Goal: Information Seeking & Learning: Compare options

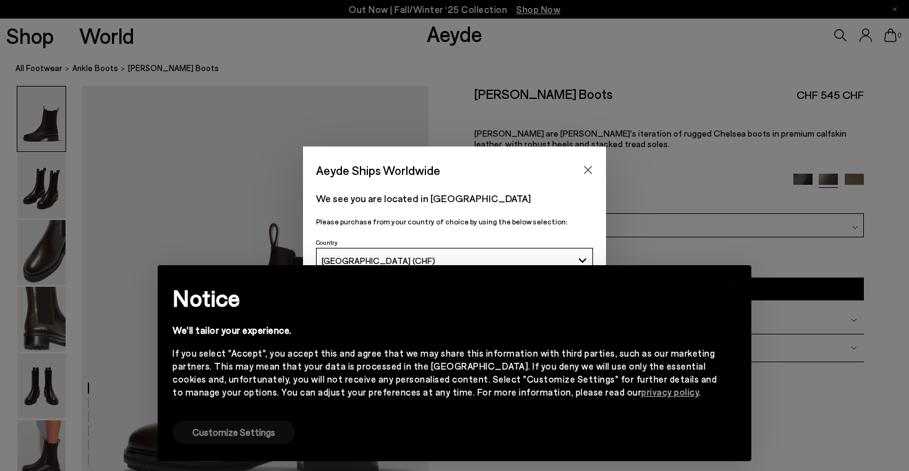
click at [245, 433] on button "Customize Settings" at bounding box center [233, 432] width 122 height 23
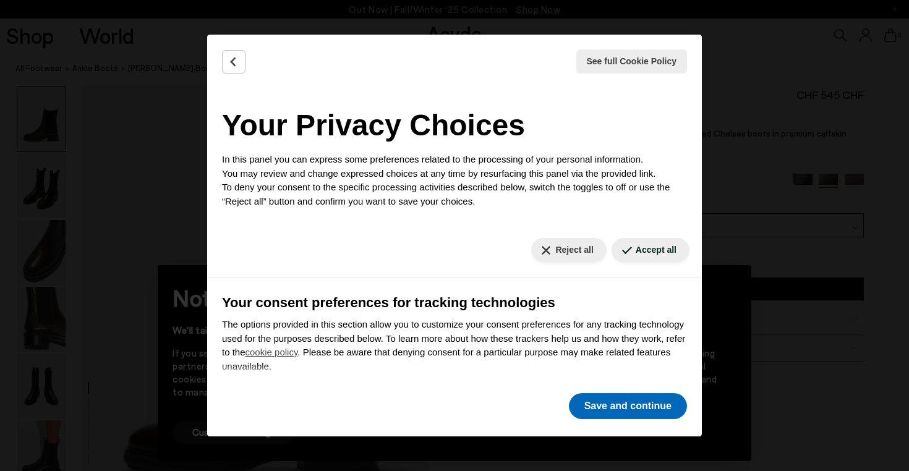
click at [596, 404] on button "Save and continue" at bounding box center [628, 406] width 118 height 26
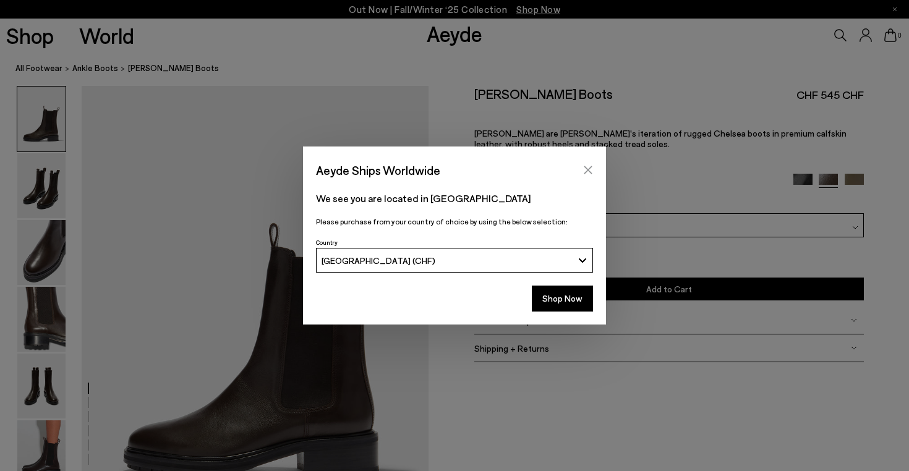
click at [587, 170] on icon "Close" at bounding box center [588, 170] width 8 height 8
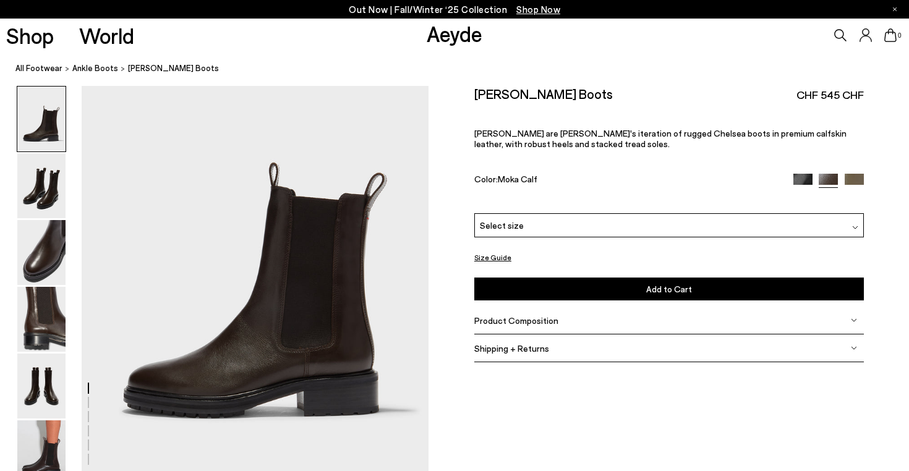
scroll to position [64, 0]
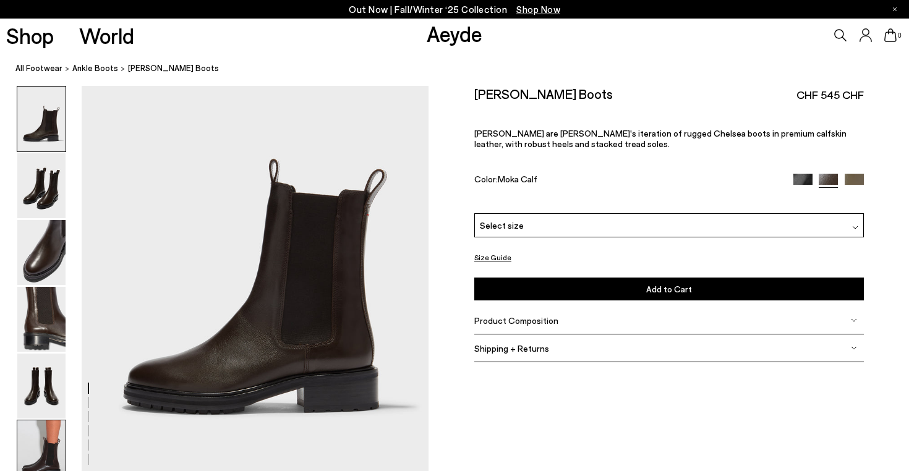
click at [54, 433] on img at bounding box center [41, 452] width 48 height 65
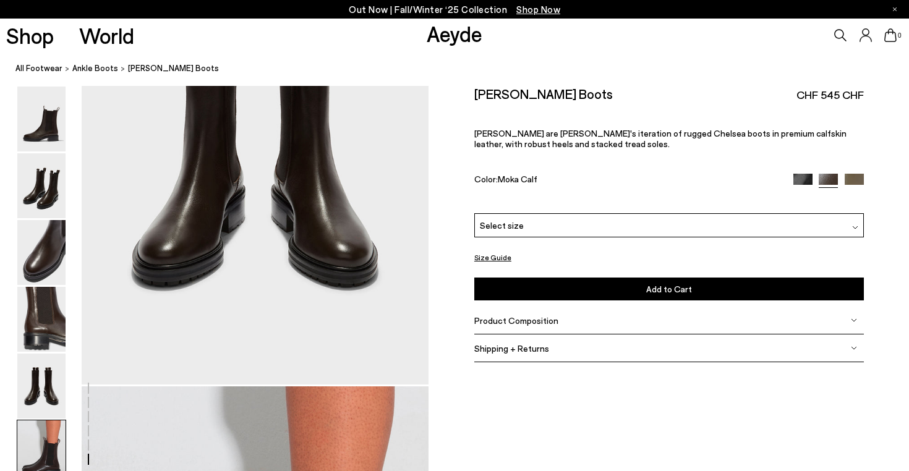
scroll to position [2409, 0]
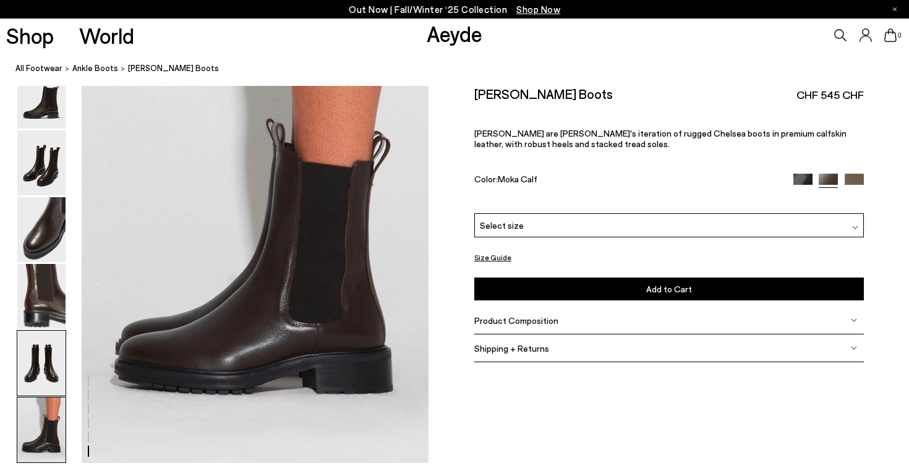
click at [46, 366] on img at bounding box center [41, 363] width 48 height 65
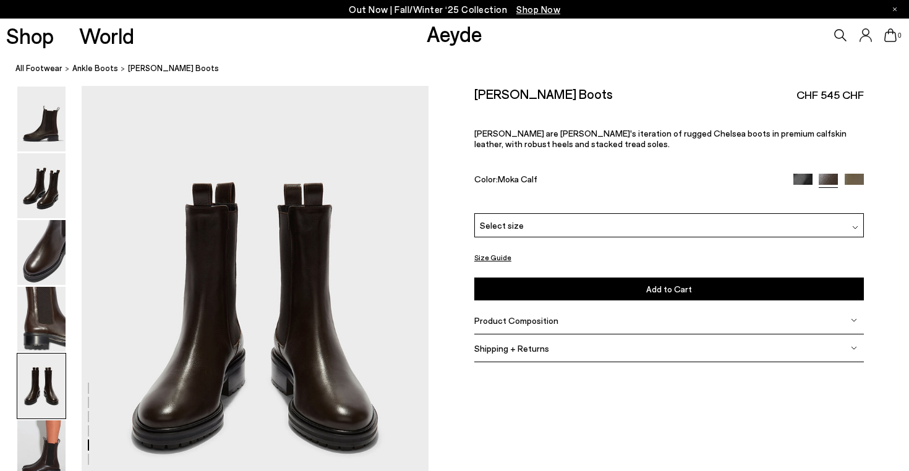
scroll to position [1859, 0]
click at [53, 311] on img at bounding box center [41, 319] width 48 height 65
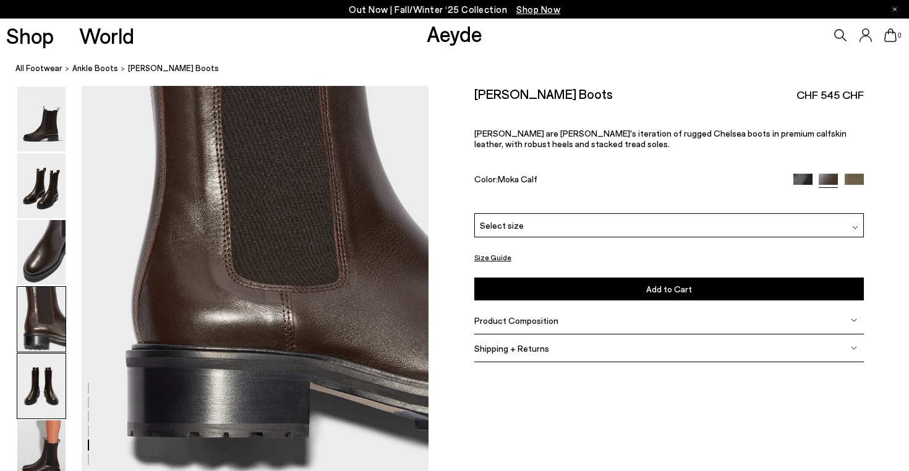
scroll to position [1394, 0]
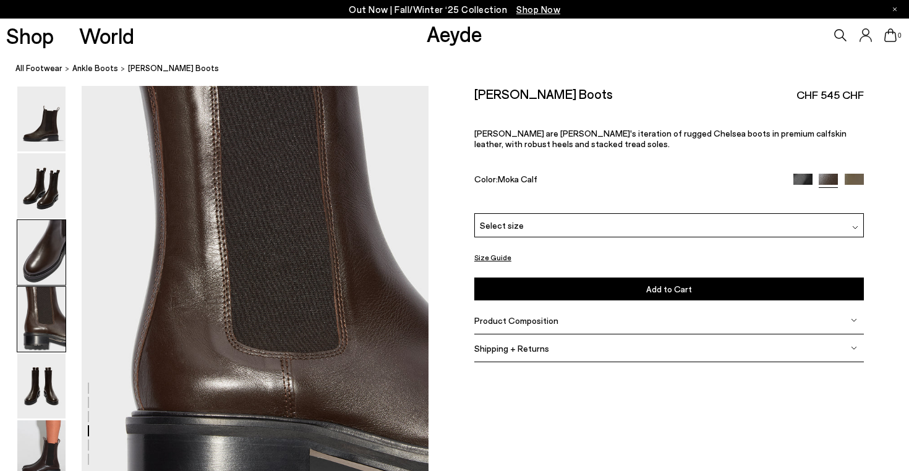
click at [51, 260] on img at bounding box center [41, 252] width 48 height 65
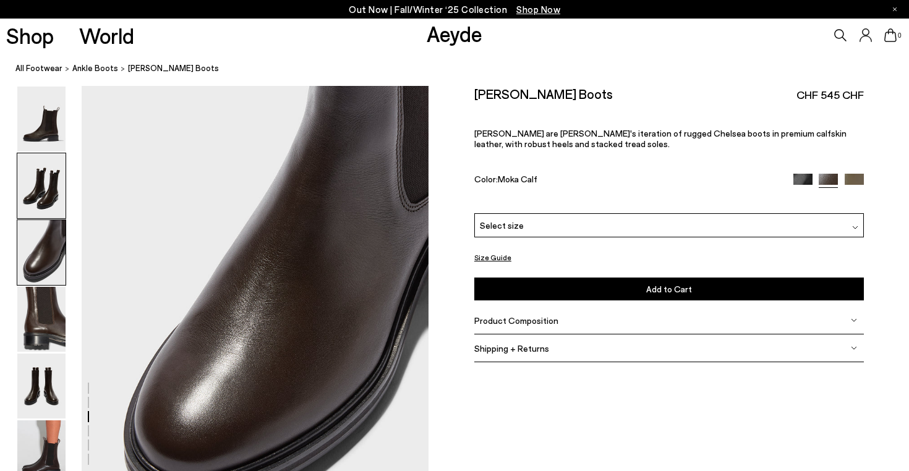
click at [46, 200] on img at bounding box center [41, 185] width 48 height 65
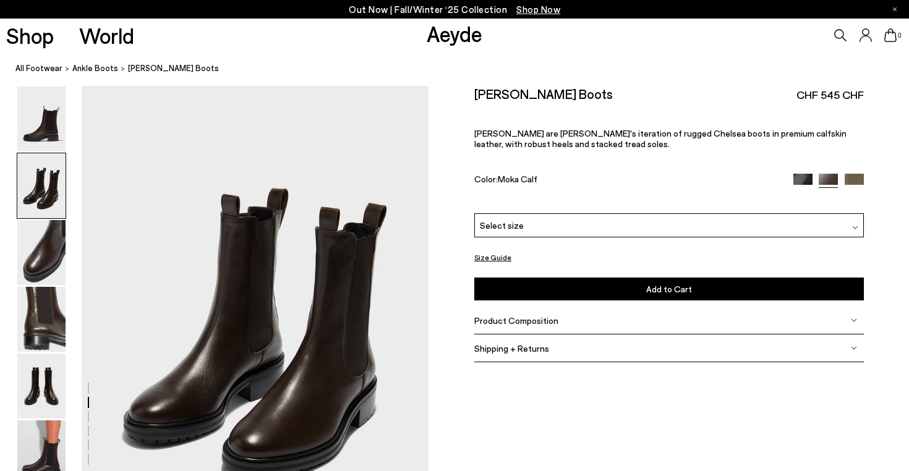
scroll to position [465, 0]
click at [802, 177] on img at bounding box center [802, 183] width 19 height 19
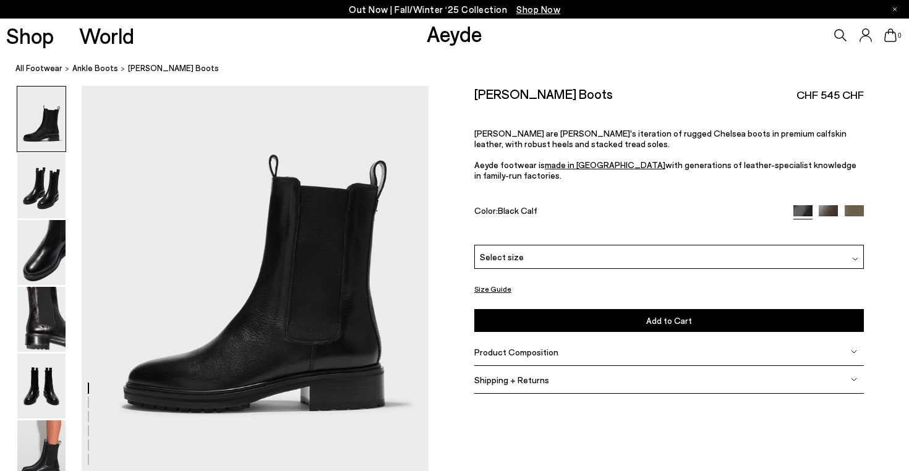
scroll to position [69, 0]
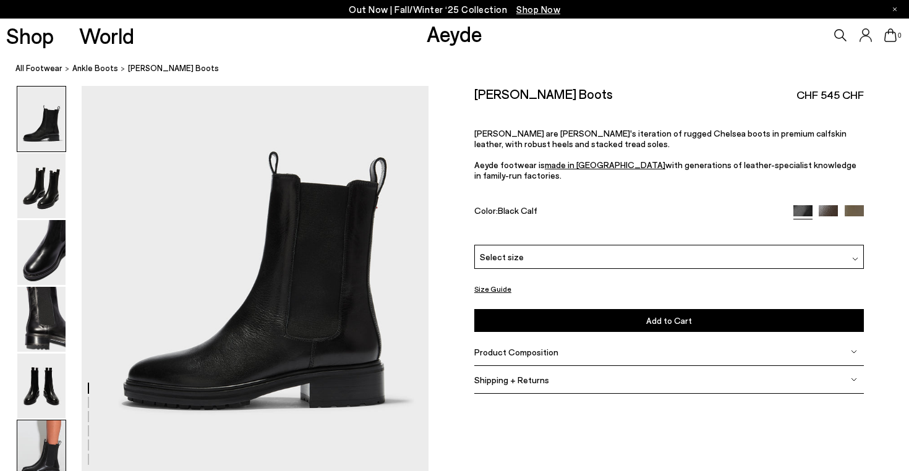
click at [57, 445] on img at bounding box center [41, 452] width 48 height 65
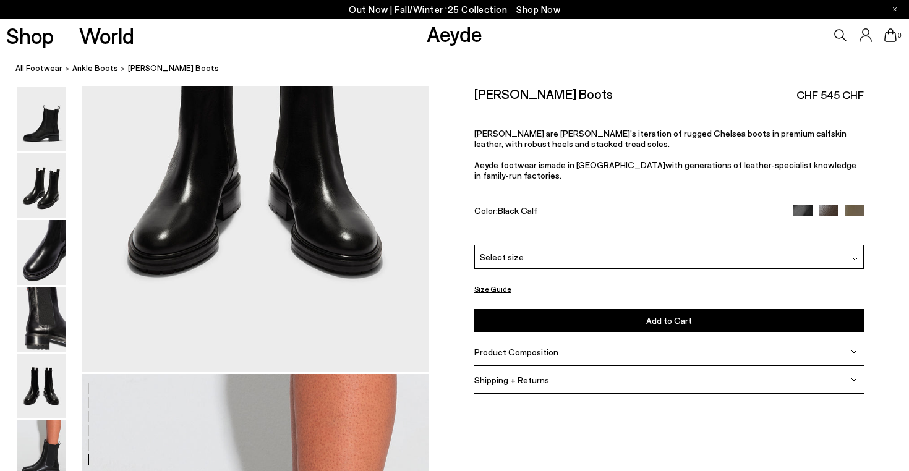
scroll to position [2409, 0]
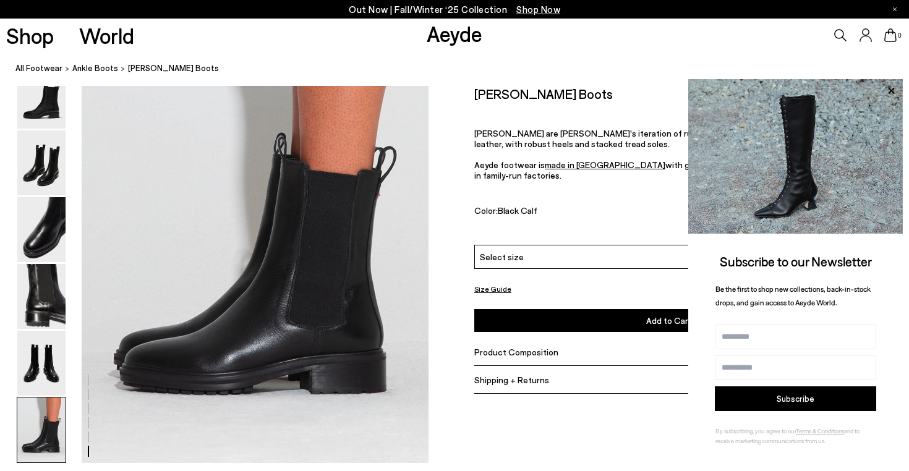
click at [459, 42] on link "Aeyde" at bounding box center [455, 33] width 56 height 26
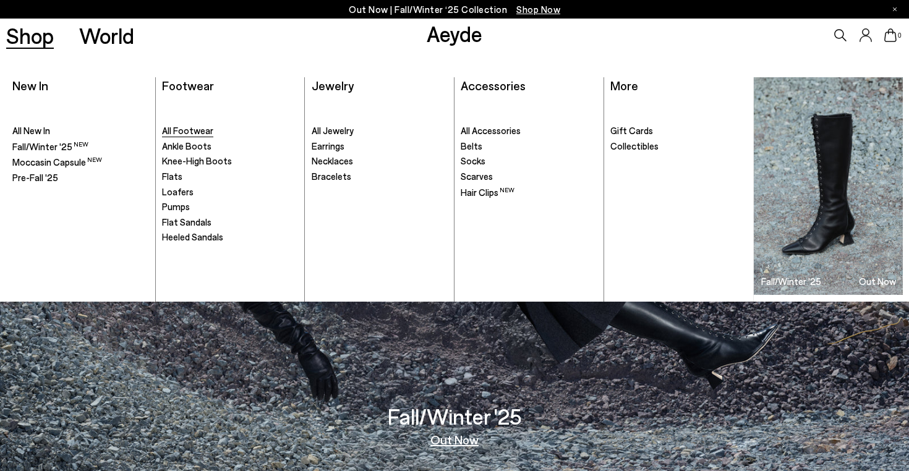
click at [194, 127] on span "All Footwear" at bounding box center [187, 130] width 51 height 11
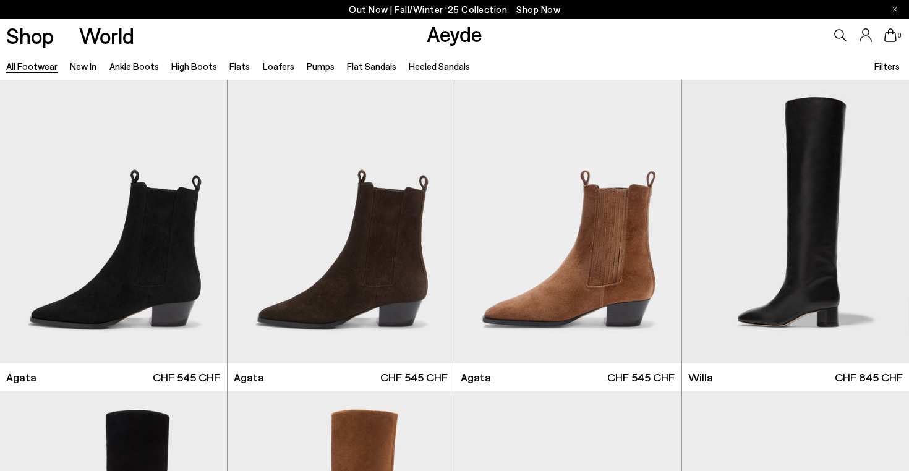
scroll to position [324, 0]
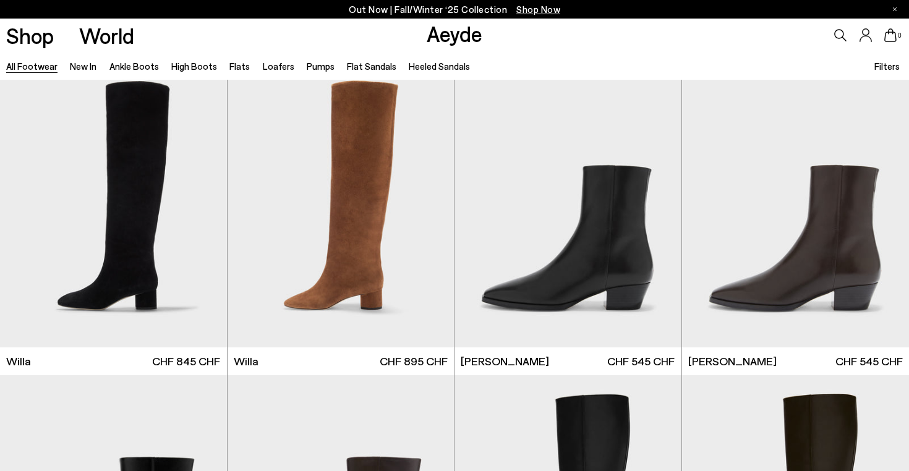
scroll to position [647, 0]
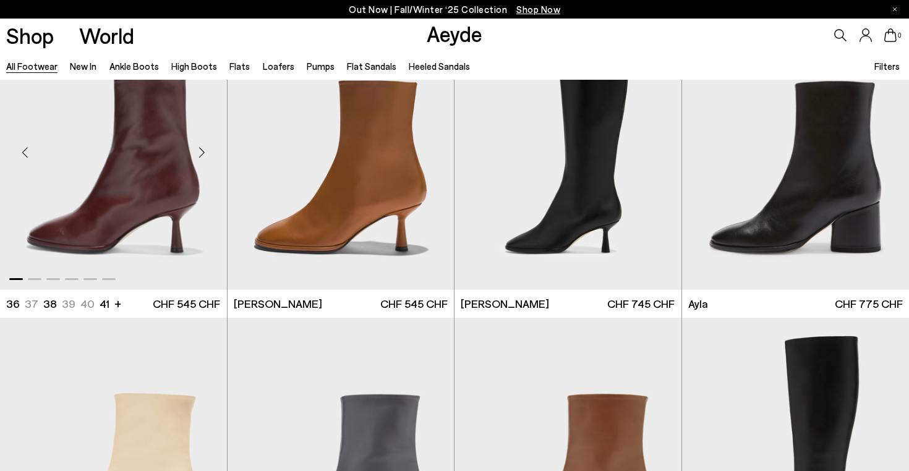
scroll to position [6337, 0]
